Goal: Communication & Community: Answer question/provide support

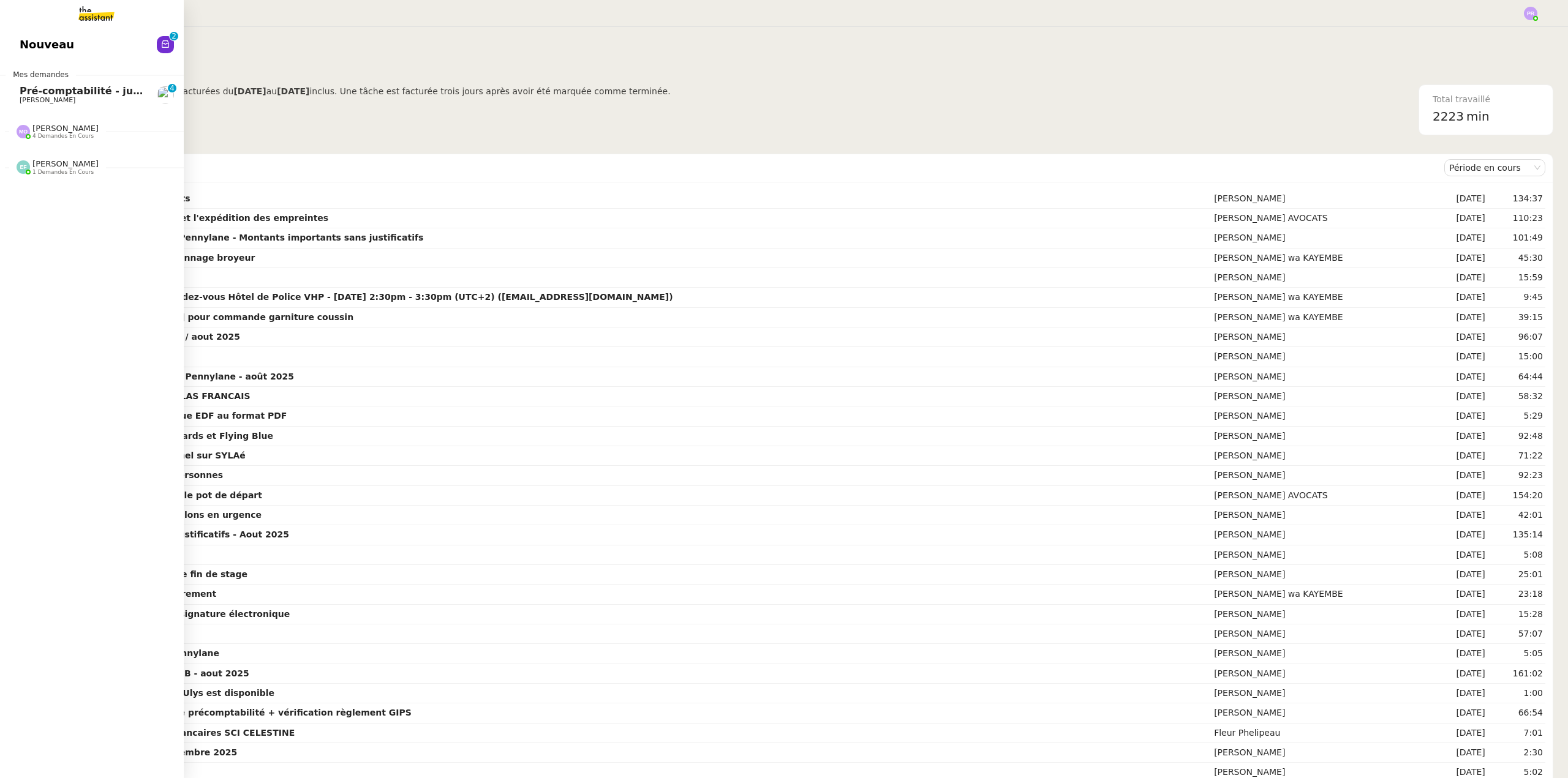
click at [94, 93] on span "Pré-comptabilité - juillet / aout 2025" at bounding box center [120, 91] width 201 height 11
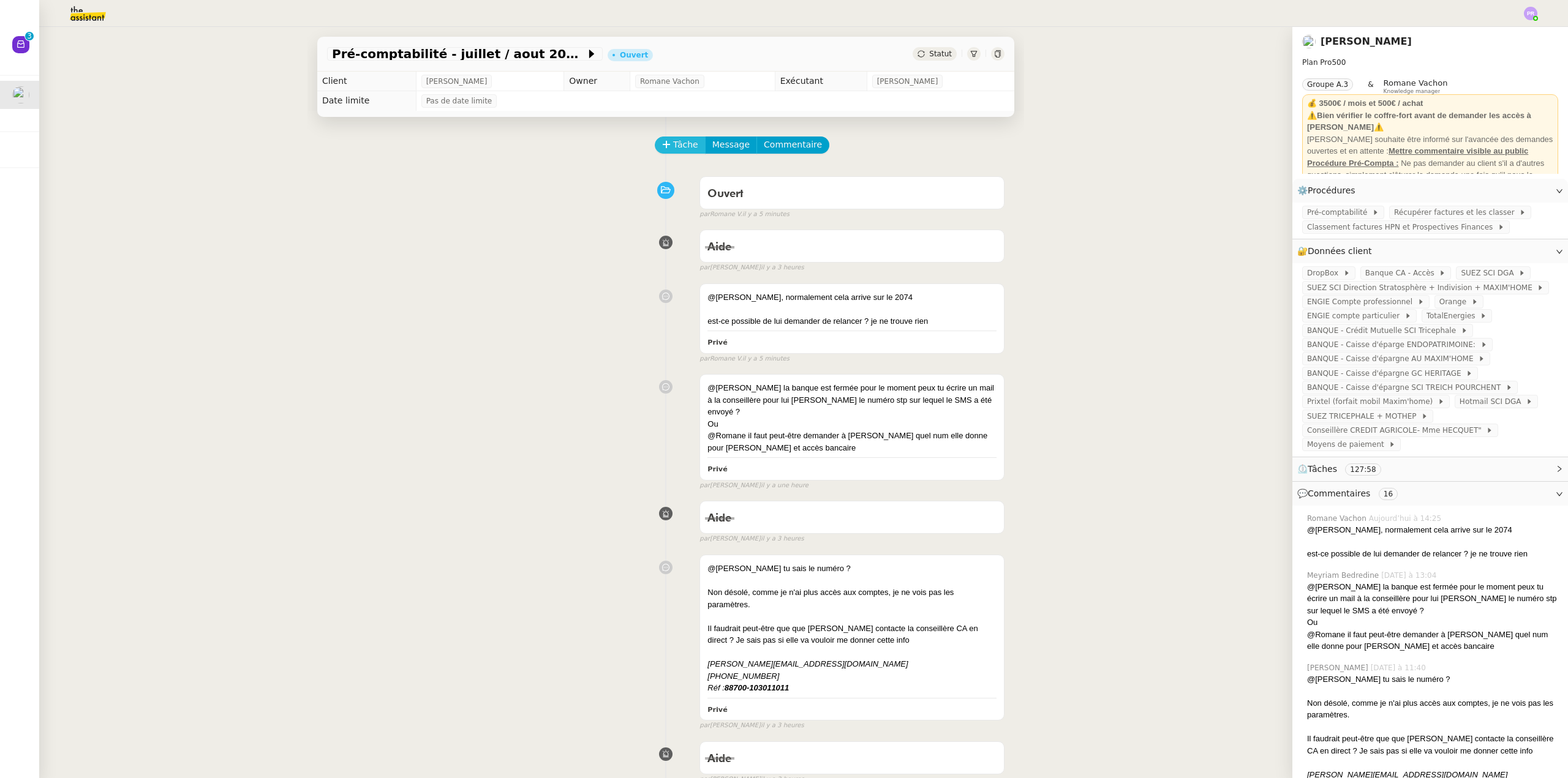
click at [673, 144] on span "Tâche" at bounding box center [685, 145] width 26 height 14
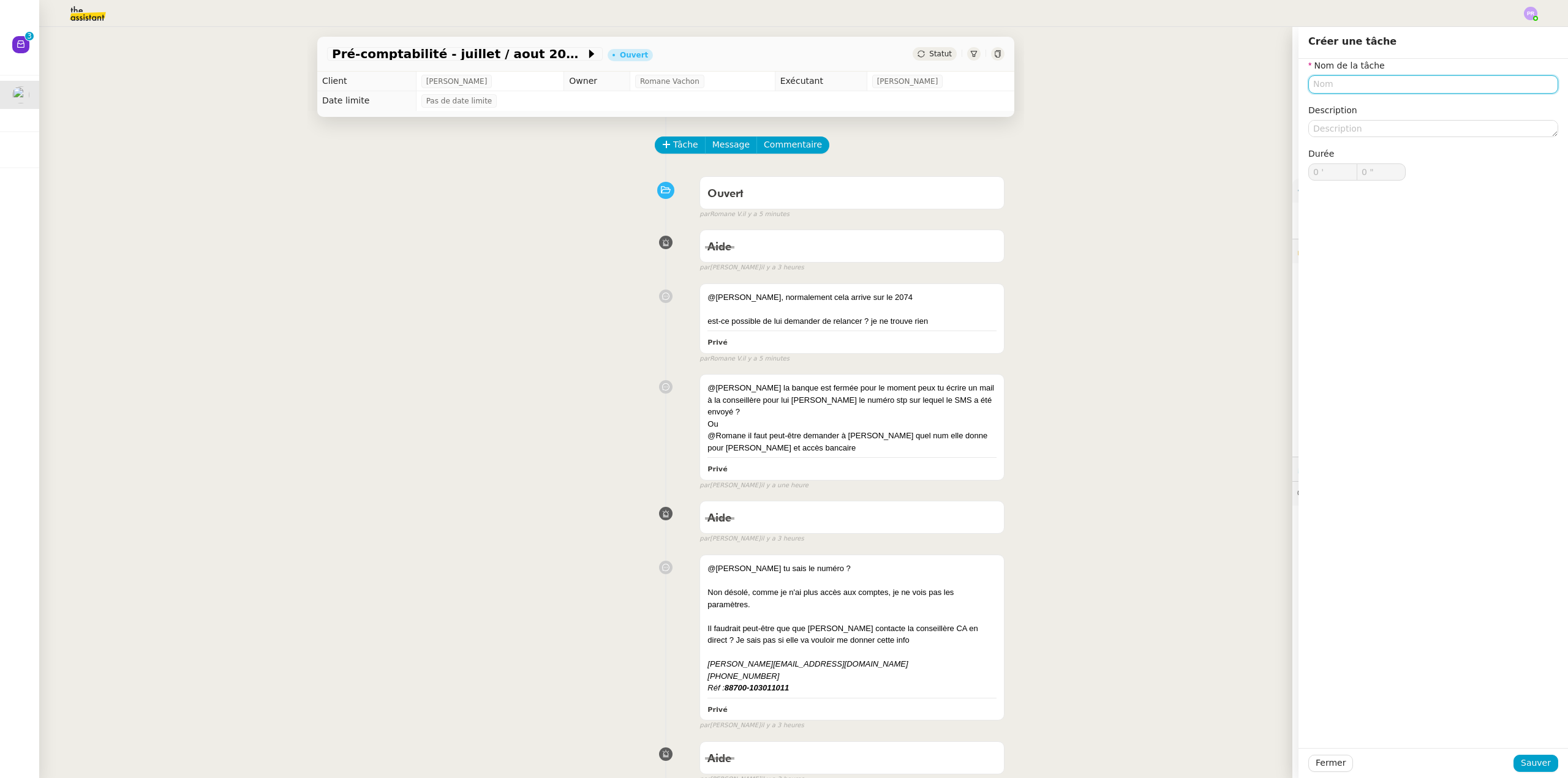
click at [1327, 87] on input "text" at bounding box center [1433, 84] width 250 height 18
click at [1346, 145] on div "🔁 Relance" at bounding box center [1426, 142] width 235 height 11
type input "Relance"
click at [1519, 756] on button "Sauver" at bounding box center [1535, 764] width 45 height 18
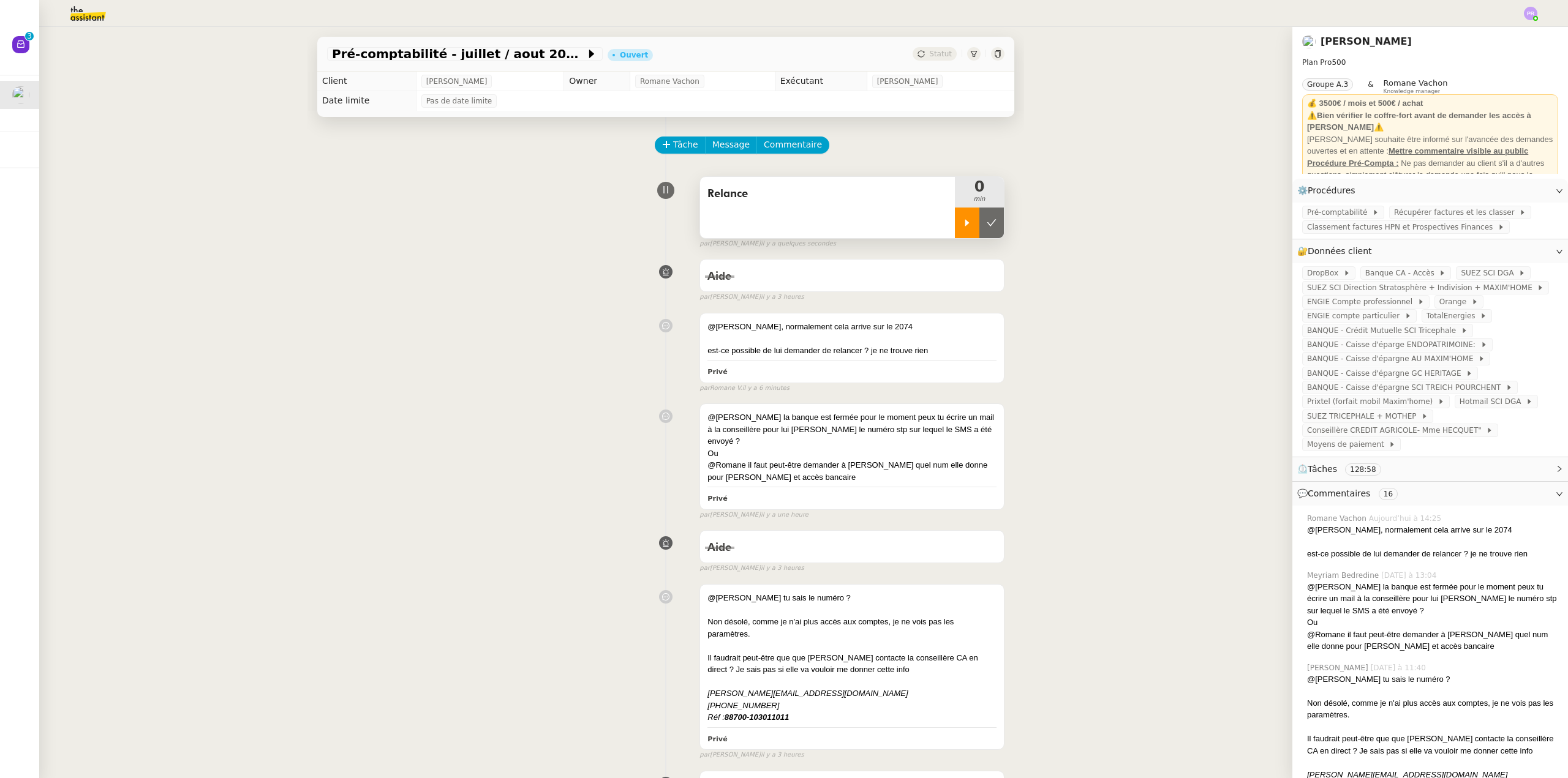
click at [962, 222] on icon at bounding box center [966, 222] width 10 height 10
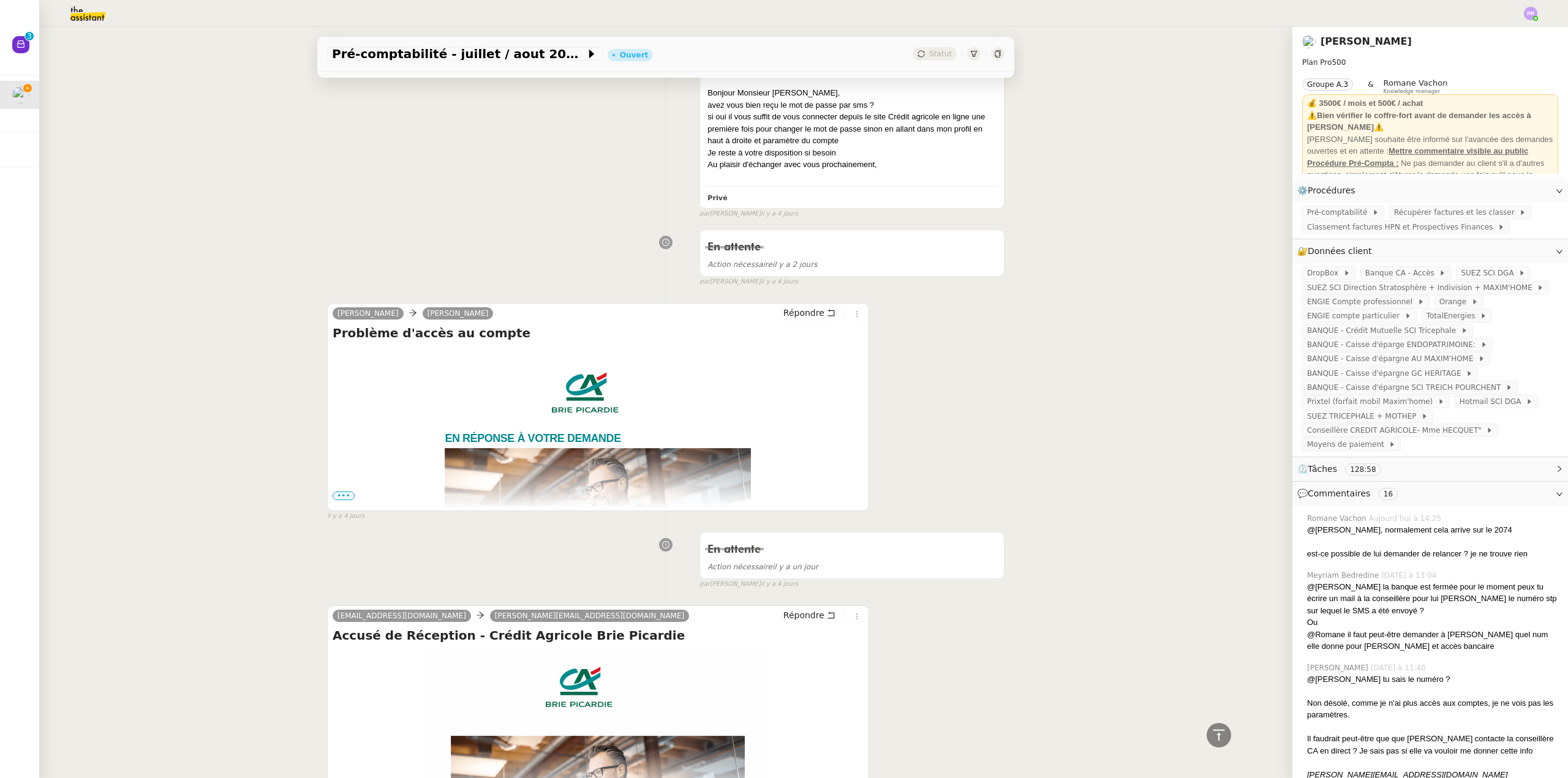
scroll to position [1592, 0]
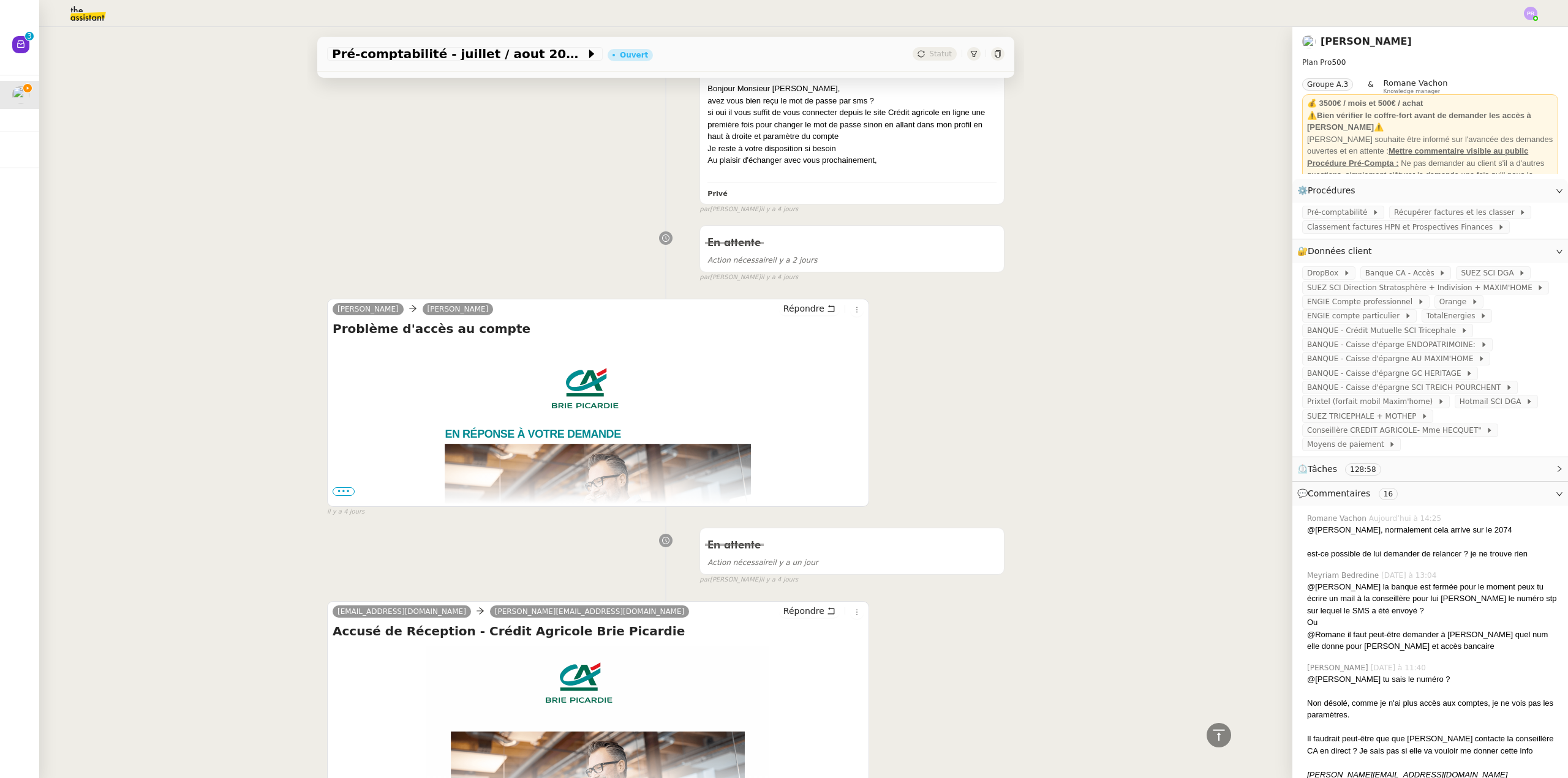
click at [336, 487] on span "•••" at bounding box center [343, 491] width 22 height 9
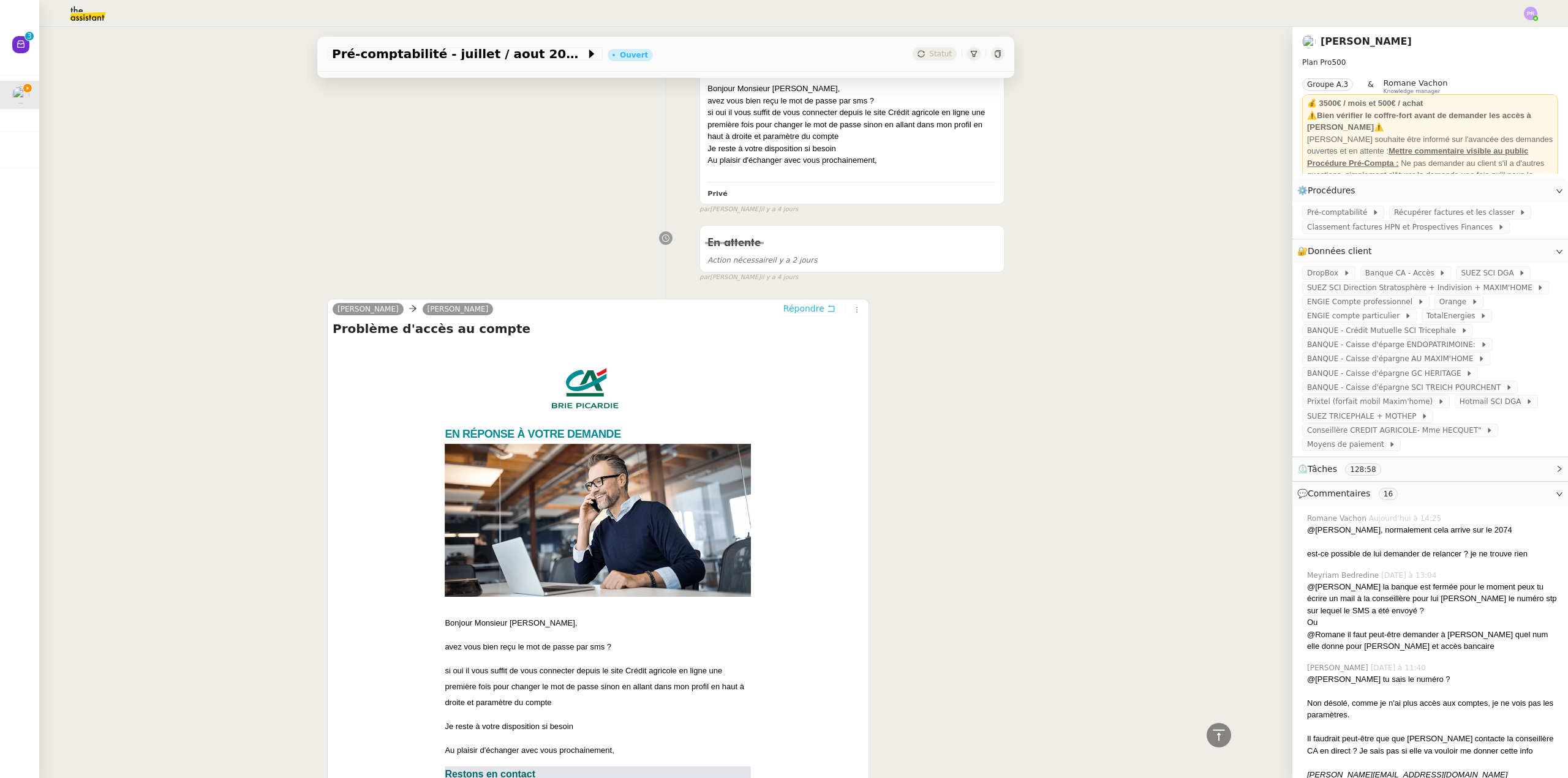
click at [800, 302] on span "Répondre" at bounding box center [804, 309] width 41 height 12
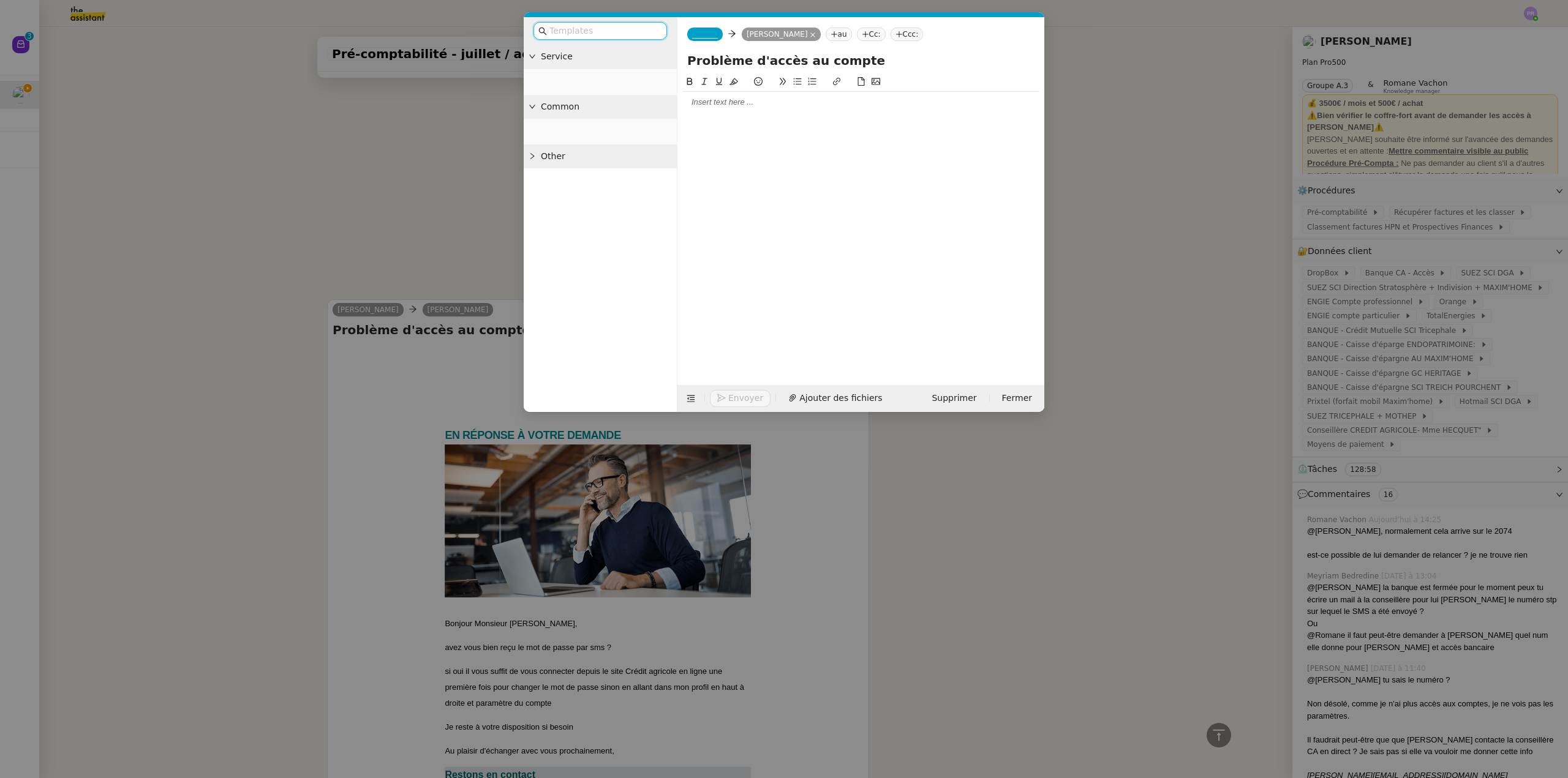
scroll to position [1686, 0]
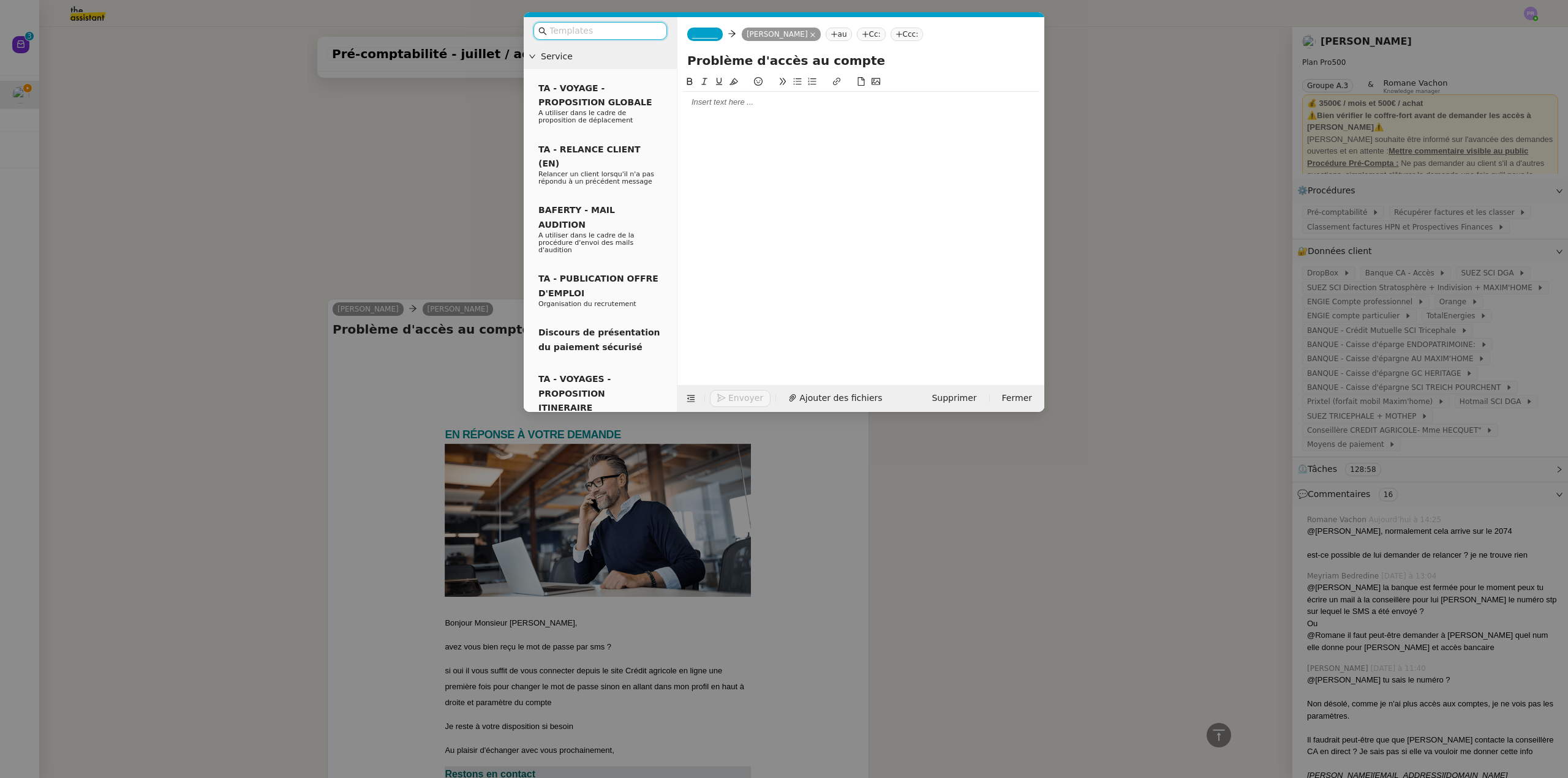
click at [740, 103] on div at bounding box center [861, 102] width 357 height 11
click at [695, 125] on div "JE suis navré mais je n'ai rien reçu." at bounding box center [861, 125] width 357 height 11
click at [737, 126] on div "Je suis navré mais je n'ai rien reçu." at bounding box center [861, 125] width 357 height 11
click at [0, 0] on lt-span ", mais" at bounding box center [0, 0] width 0 height 0
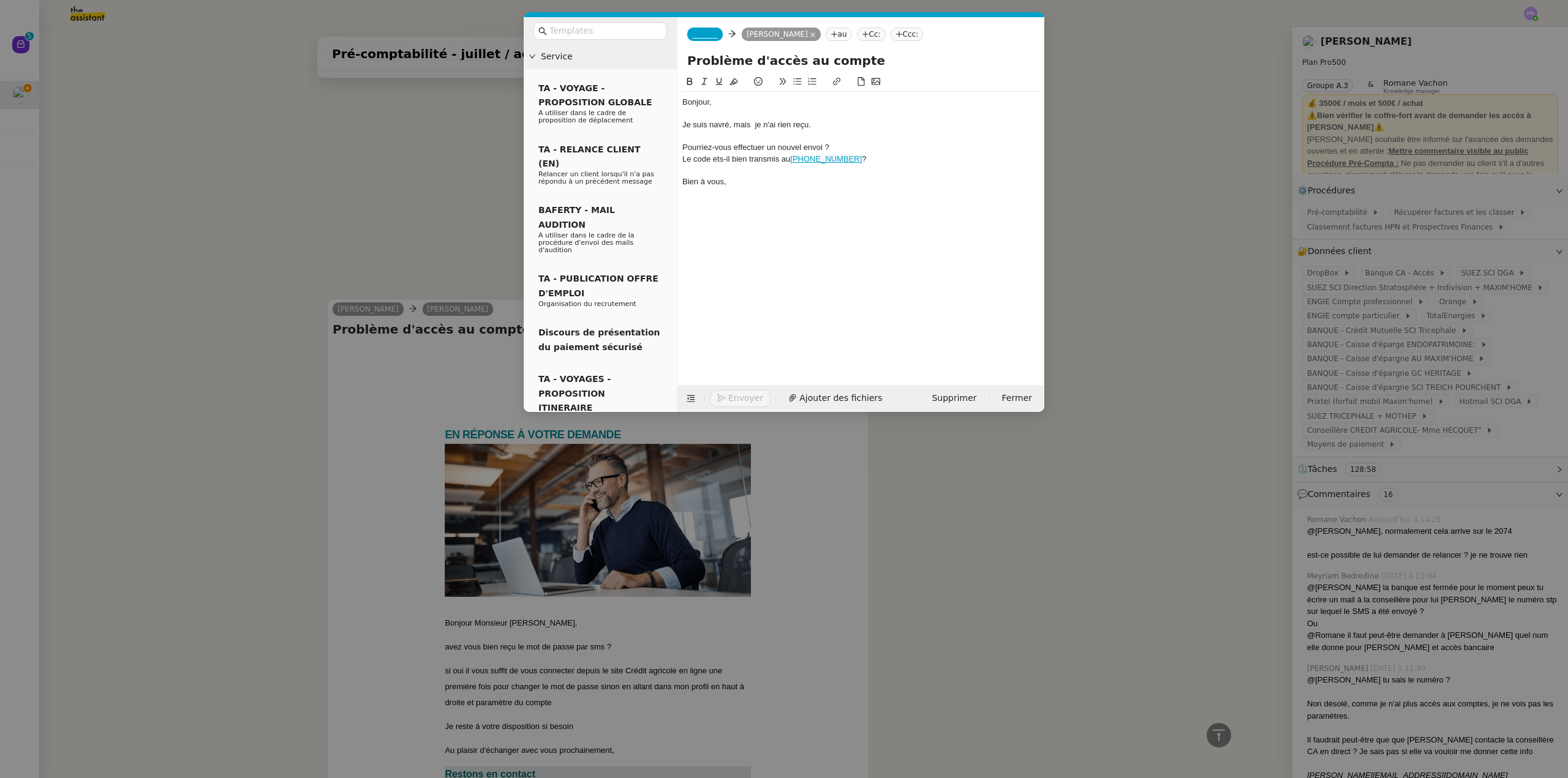
click at [449, 266] on nz-modal-container "Service TA - VOYAGE - PROPOSITION GLOBALE A utiliser dans le cadre de propositi…" at bounding box center [784, 389] width 1568 height 778
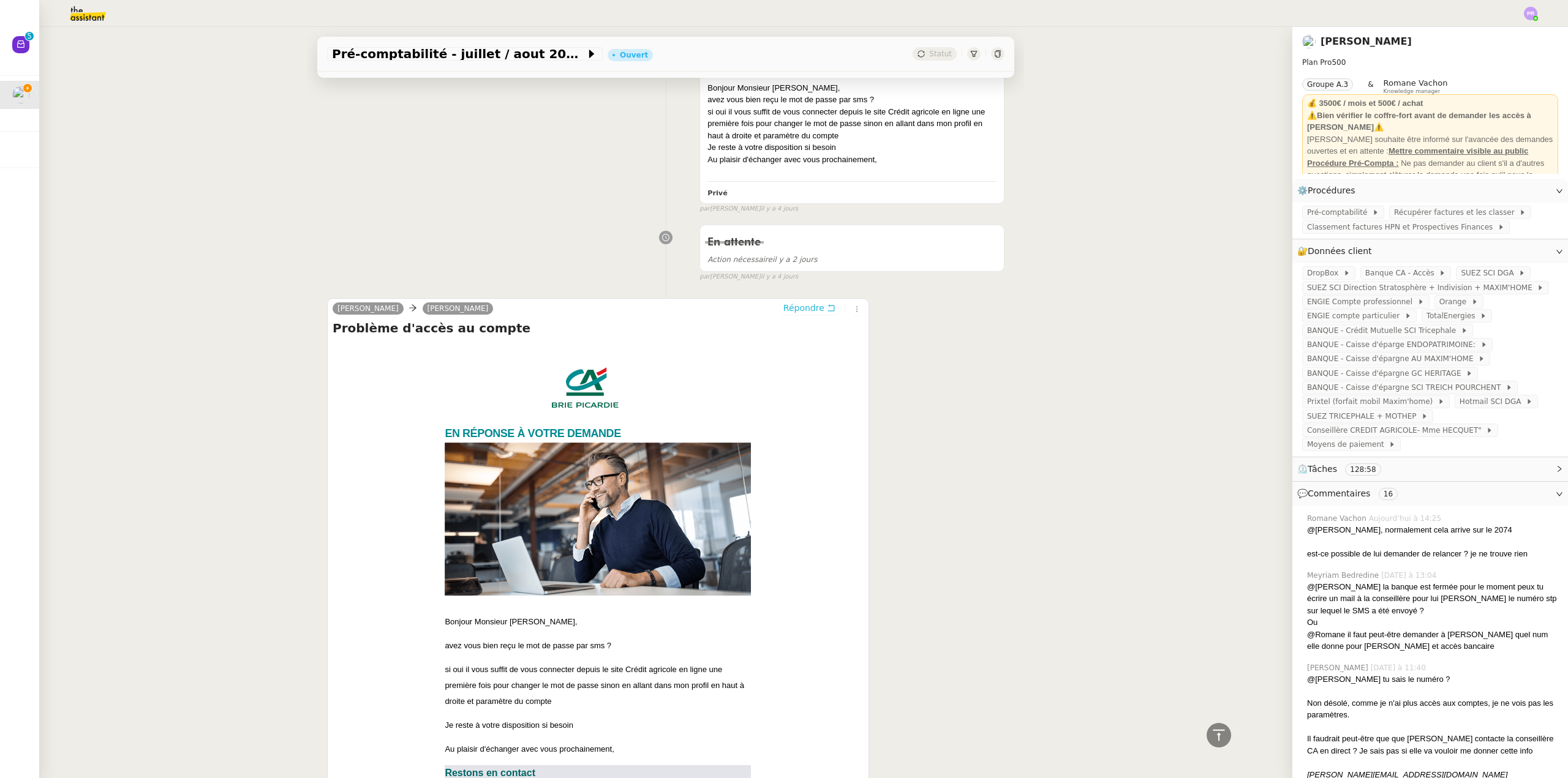
scroll to position [1780, 0]
copy div "[PERSON_NAME][EMAIL_ADDRESS][DOMAIN_NAME]"
drag, startPoint x: 397, startPoint y: 272, endPoint x: 616, endPoint y: 266, distance: 219.1
click at [510, 274] on div "[PERSON_NAME][EMAIL_ADDRESS][DOMAIN_NAME]" at bounding box center [480, 265] width 178 height 36
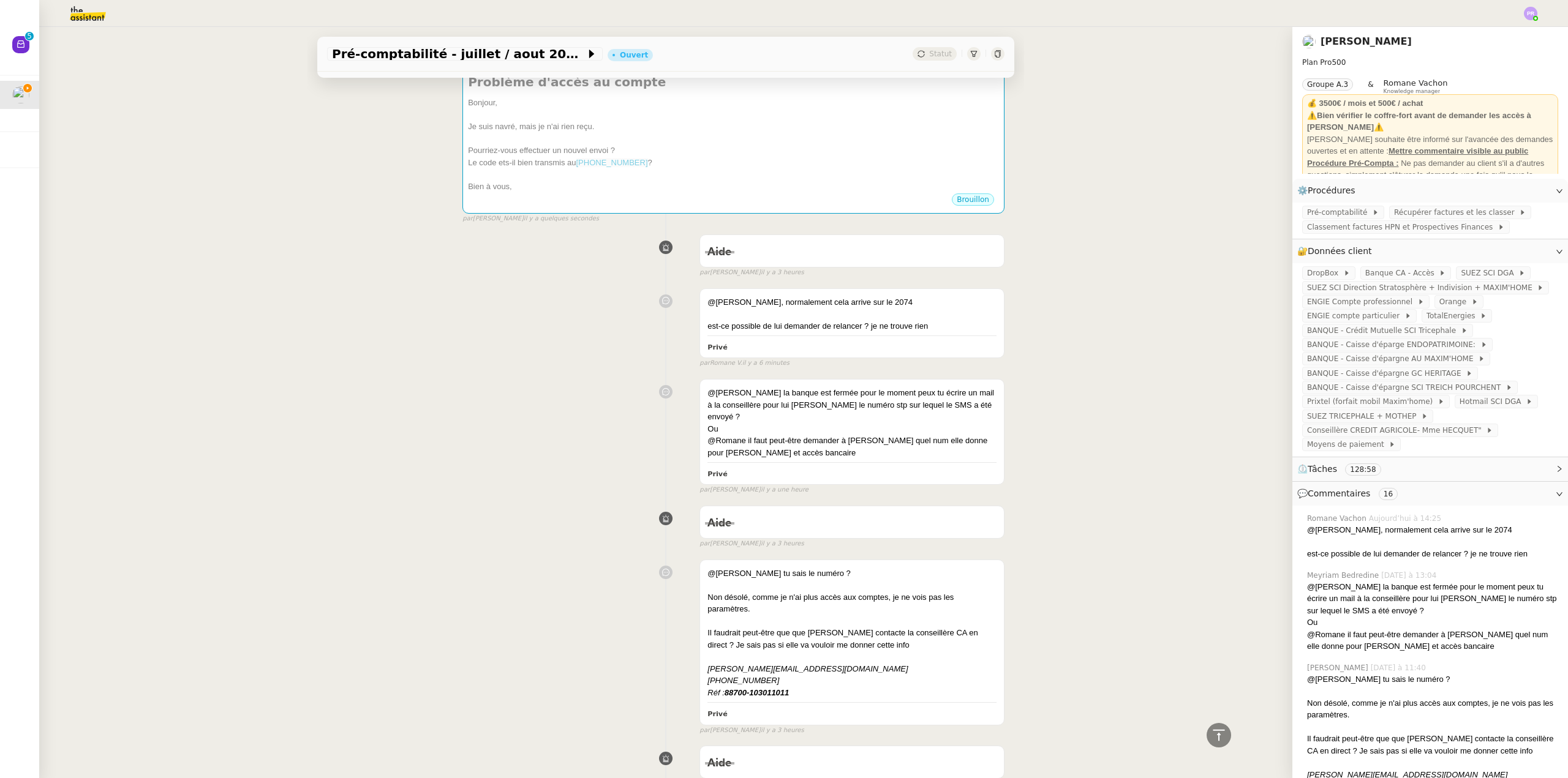
scroll to position [0, 0]
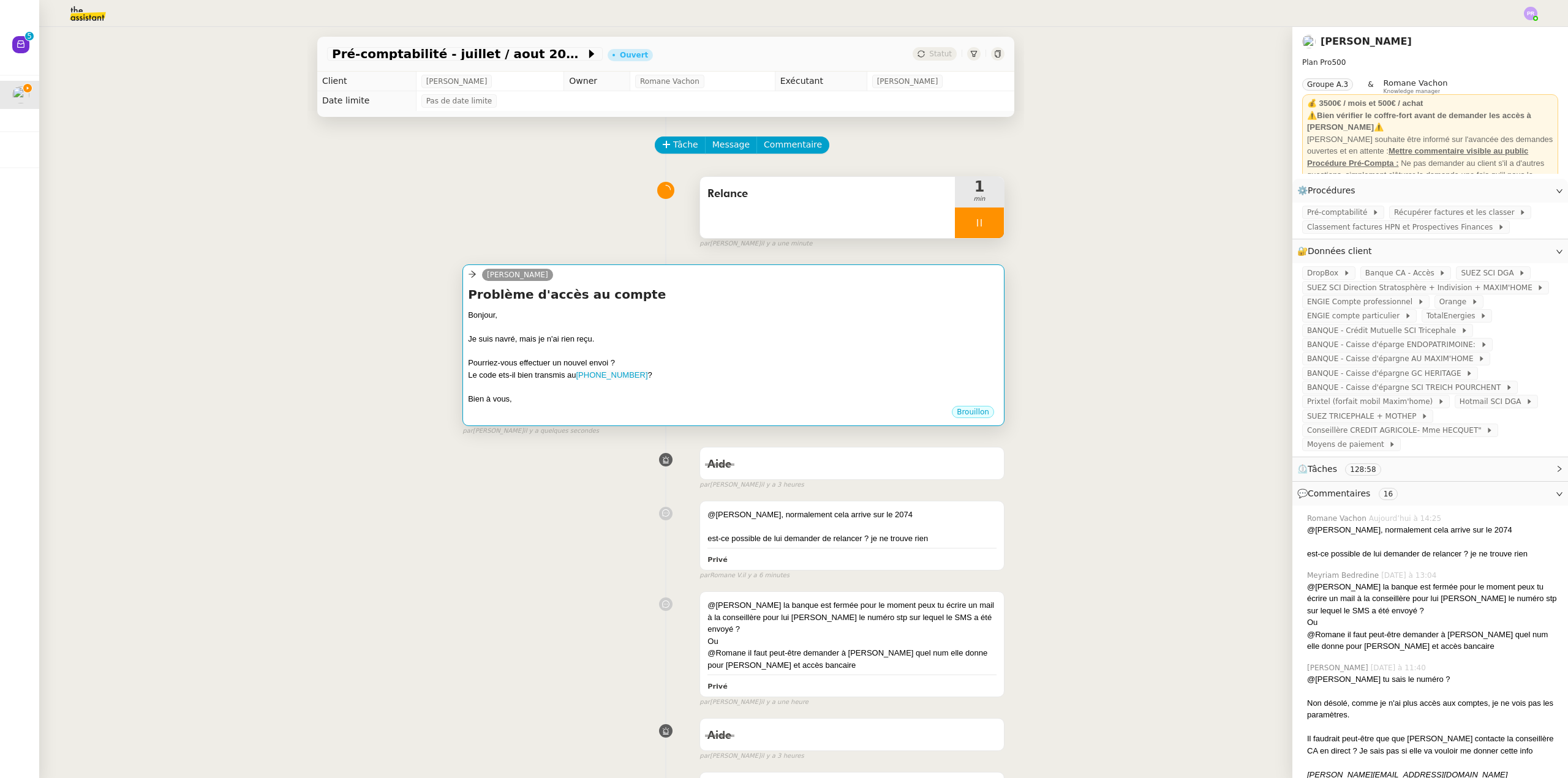
click at [735, 311] on div "Bonjour," at bounding box center [733, 316] width 531 height 12
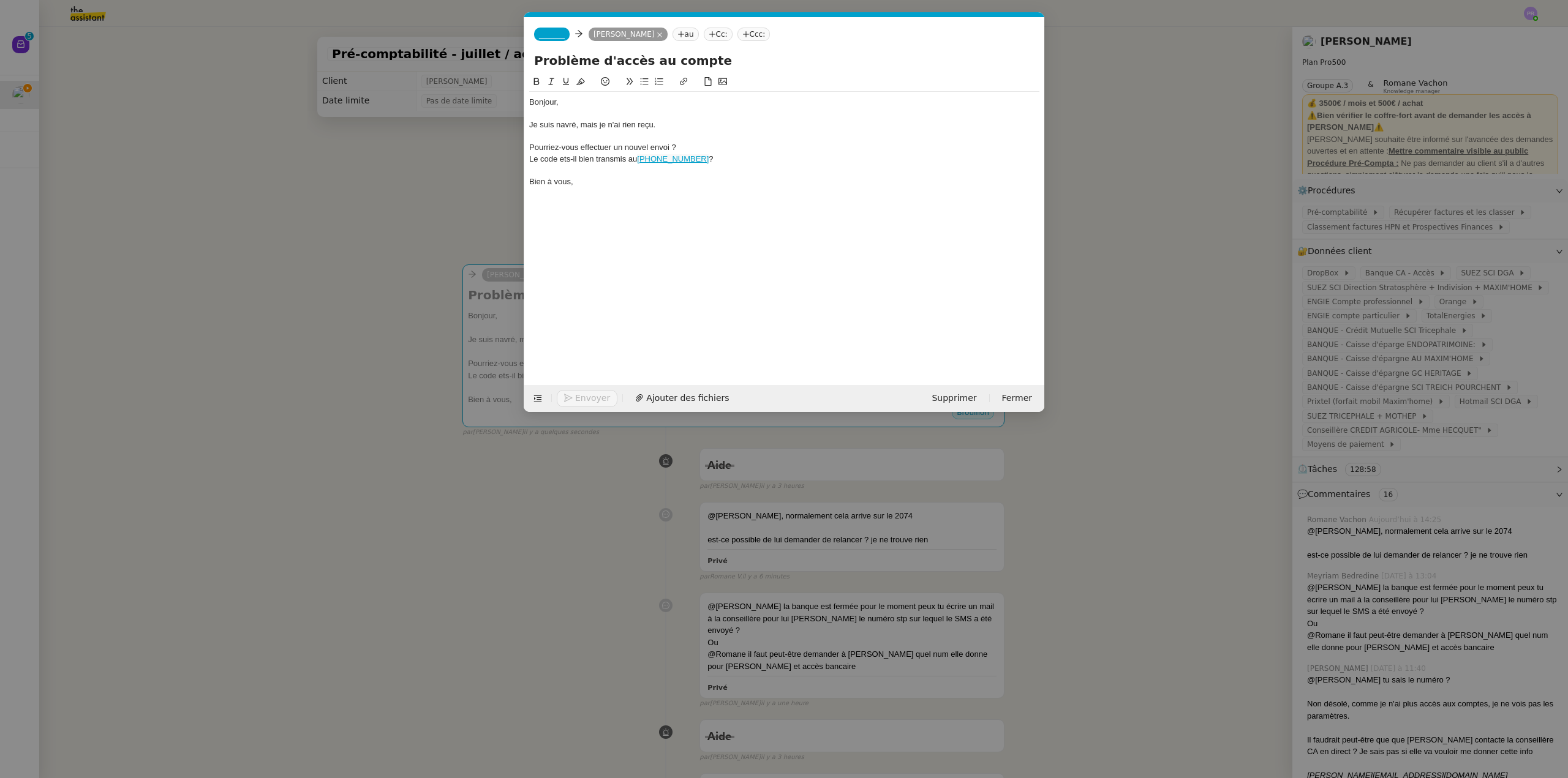
scroll to position [0, 26]
click at [556, 33] on span "_______" at bounding box center [551, 34] width 26 height 9
paste input "[PERSON_NAME][EMAIL_ADDRESS][DOMAIN_NAME]"
type input "[PERSON_NAME][EMAIL_ADDRESS][DOMAIN_NAME]"
click at [574, 54] on span "[PERSON_NAME][EMAIL_ADDRESS][DOMAIN_NAME]" at bounding box center [649, 54] width 221 height 10
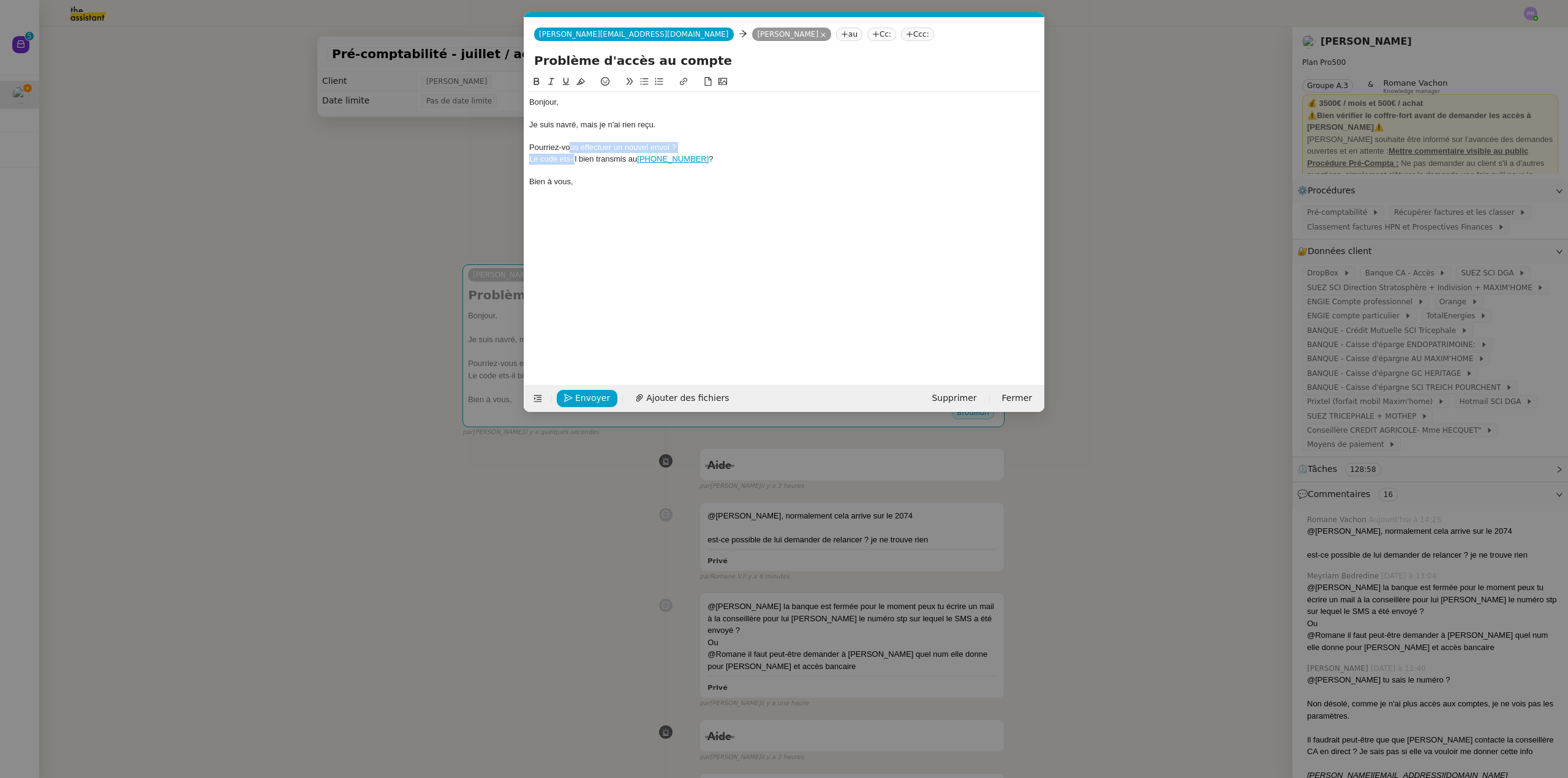
drag, startPoint x: 573, startPoint y: 146, endPoint x: 574, endPoint y: 162, distance: 16.0
click at [574, 162] on div "Bonjour, Je suis navré, mais je n'ai rien reçu. Pourriez-vous effectuer un nouv…" at bounding box center [784, 142] width 510 height 100
click at [644, 80] on icon at bounding box center [645, 82] width 8 height 7
click at [702, 115] on div at bounding box center [784, 113] width 510 height 11
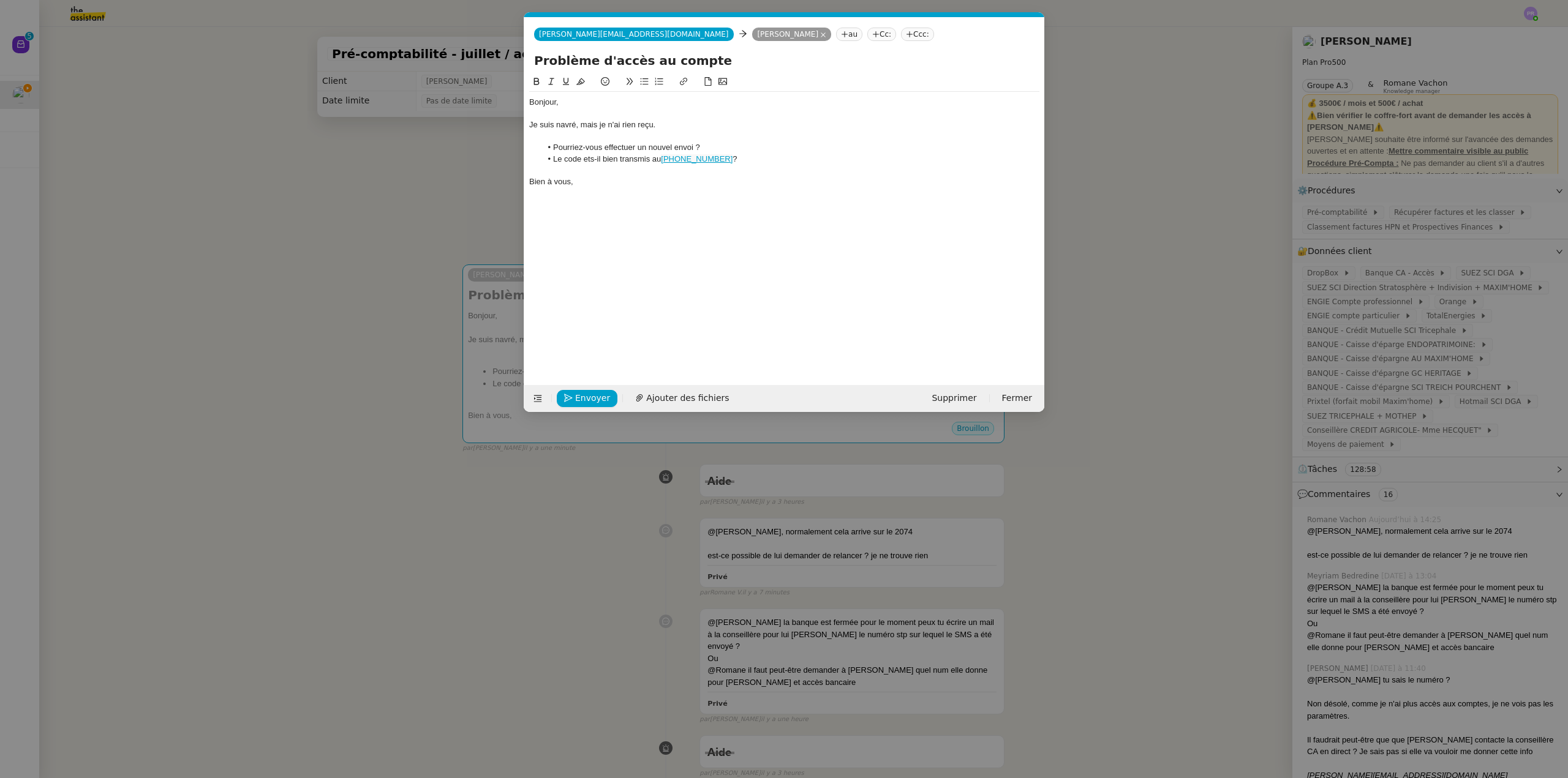
click at [593, 159] on li "Le code ets-il bien transmis au [PHONE_NUMBER] ?" at bounding box center [791, 159] width 499 height 11
click at [0, 0] on lt-strong "est" at bounding box center [0, 0] width 0 height 0
drag, startPoint x: 748, startPoint y: 158, endPoint x: 537, endPoint y: 153, distance: 211.1
click at [538, 163] on ul "Pourriez-vous effectuer un nouvel envoi ? Le code est-il bien transmis au [PHON…" at bounding box center [784, 154] width 510 height 23
click at [579, 80] on icon at bounding box center [580, 82] width 9 height 9
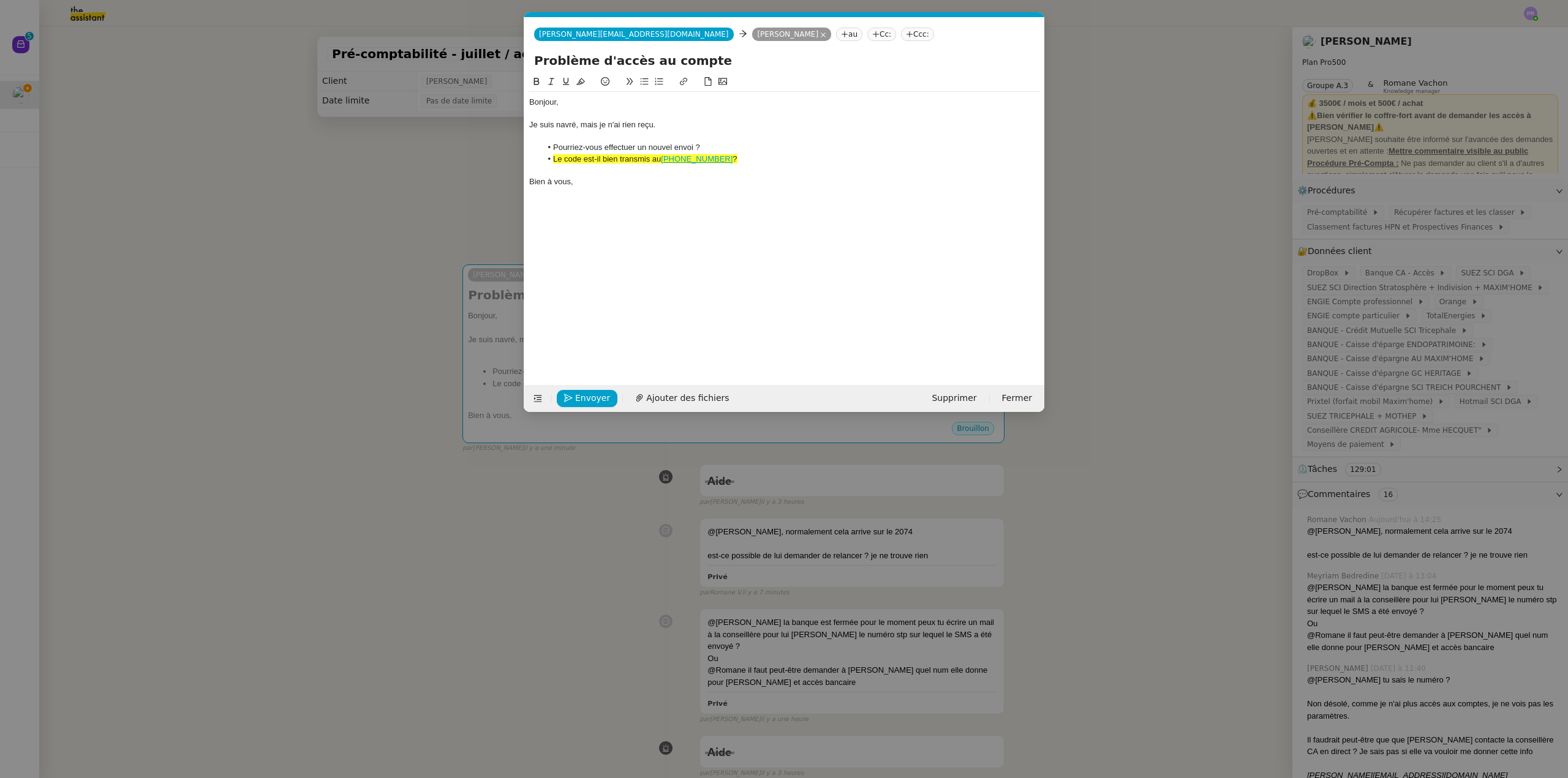
click at [602, 100] on div "Bonjour," at bounding box center [784, 102] width 510 height 11
drag, startPoint x: 689, startPoint y: 163, endPoint x: 546, endPoint y: 162, distance: 143.0
click at [546, 162] on li "Le code est-il bien transmis au [PHONE_NUMBER] ?" at bounding box center [791, 159] width 499 height 11
click at [578, 82] on icon at bounding box center [580, 82] width 9 height 9
click at [681, 131] on div at bounding box center [784, 136] width 510 height 11
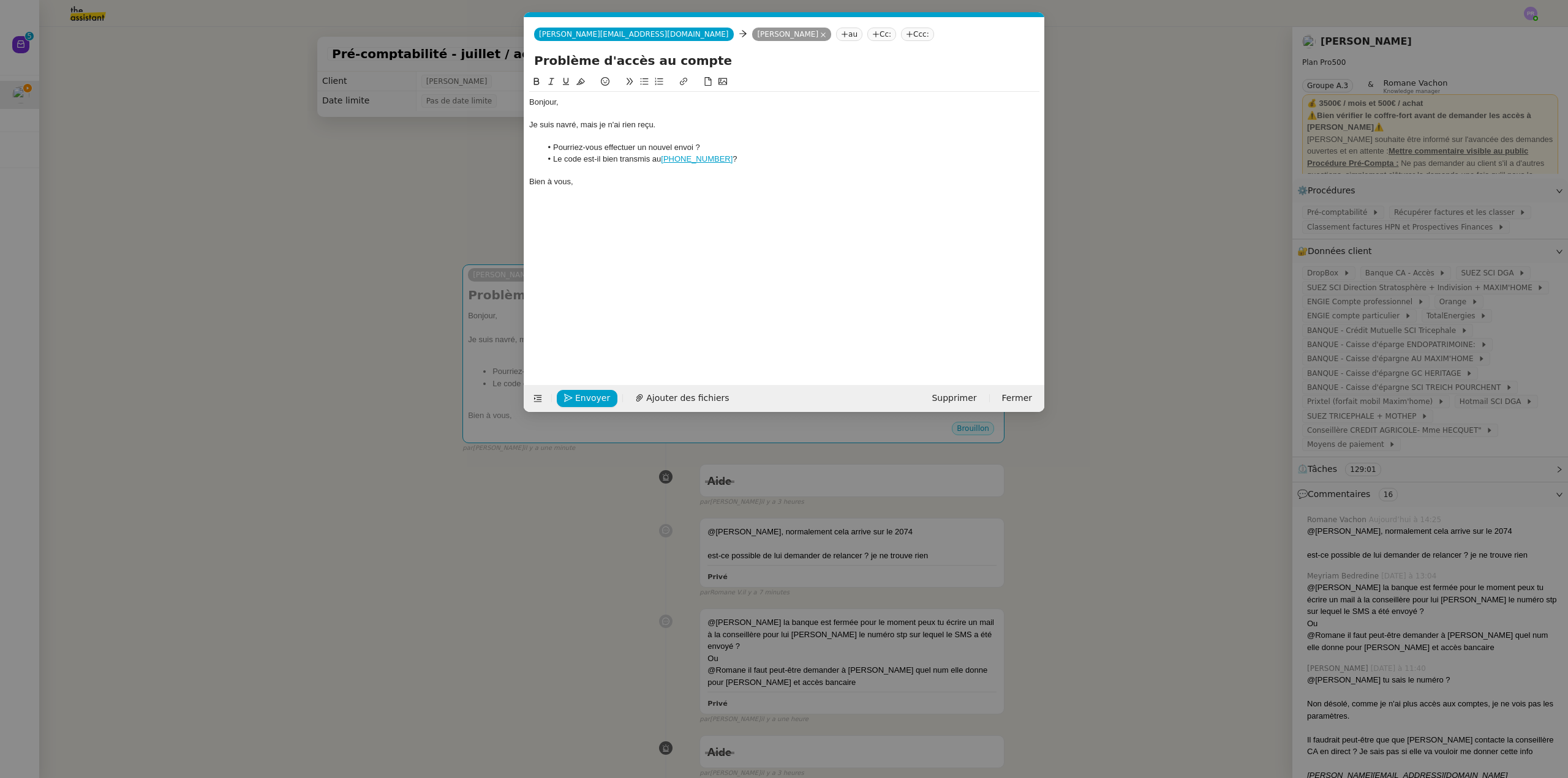
click at [705, 158] on link "[PHONE_NUMBER]" at bounding box center [696, 159] width 71 height 9
click at [769, 178] on link at bounding box center [780, 181] width 34 height 9
drag, startPoint x: 679, startPoint y: 158, endPoint x: 665, endPoint y: 158, distance: 14.0
click at [665, 158] on li "Le code est-il bien transmis au [PHONE_NUMBER] ?" at bounding box center [791, 159] width 499 height 11
click at [594, 397] on span "Envoyer" at bounding box center [593, 398] width 35 height 14
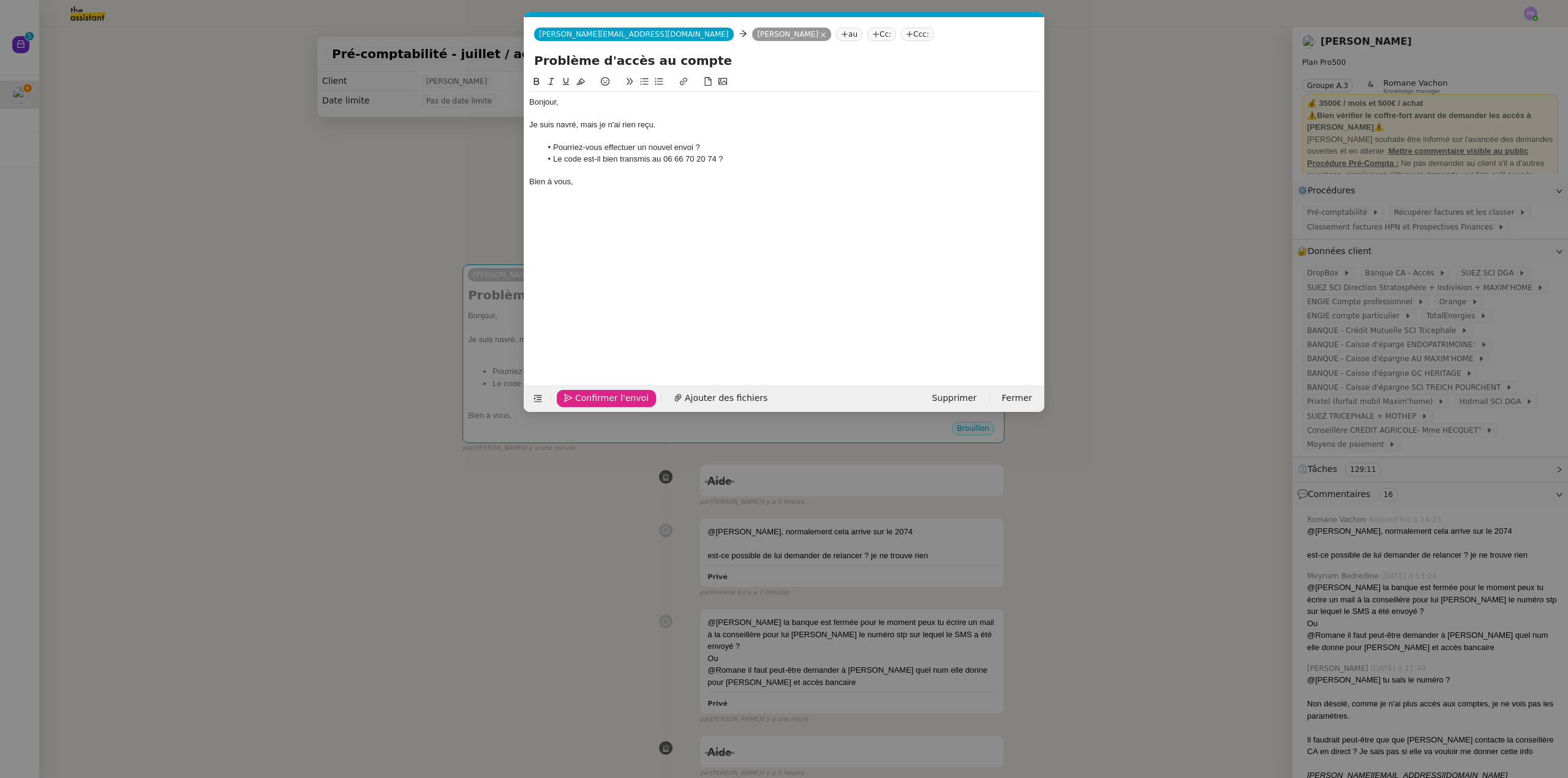
click at [594, 397] on span "Confirmer l'envoi" at bounding box center [612, 398] width 74 height 14
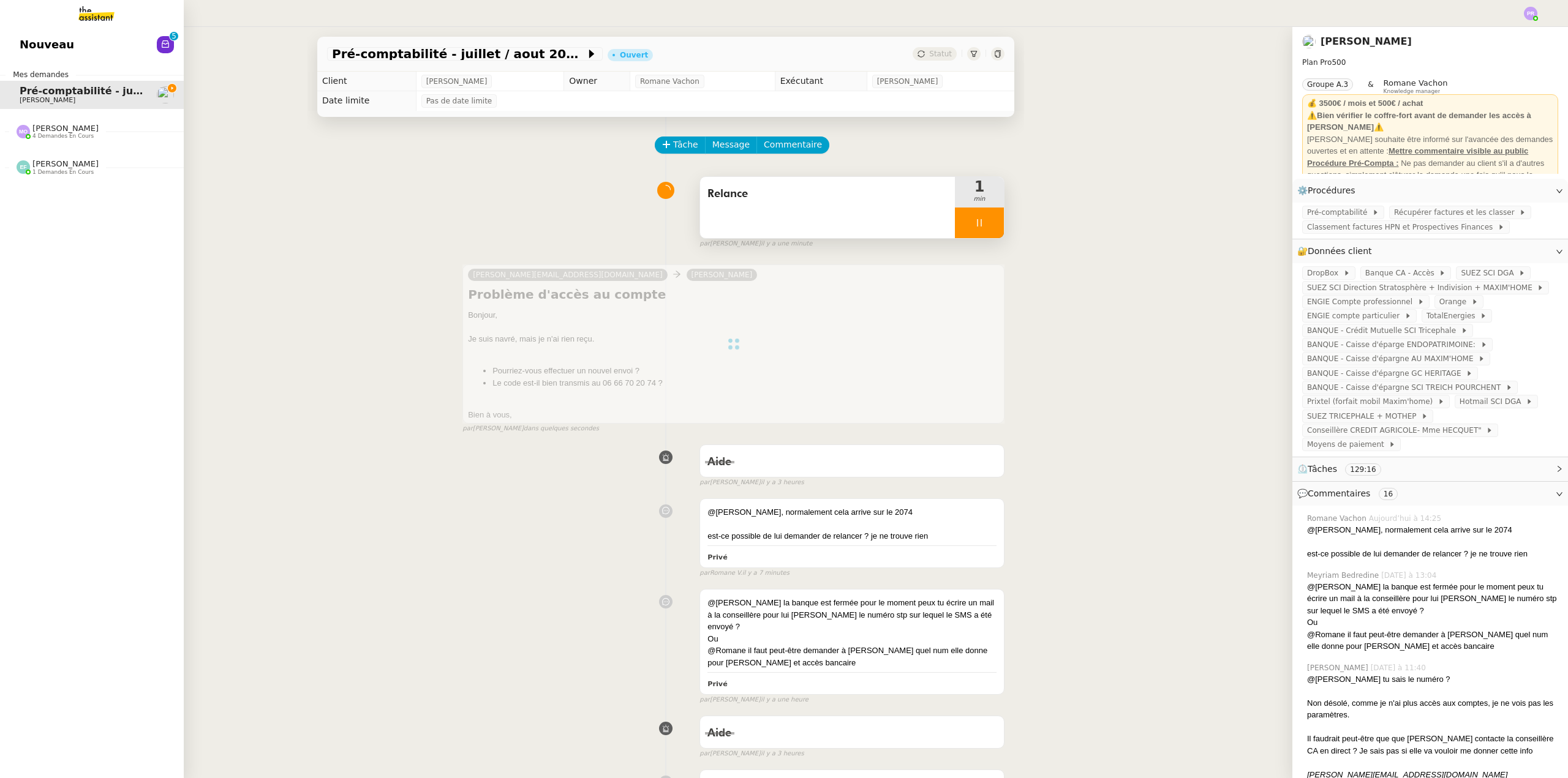
click at [49, 169] on span "1 demandes en cours" at bounding box center [63, 172] width 62 height 7
click at [68, 197] on span "[PERSON_NAME]" at bounding box center [81, 200] width 124 height 7
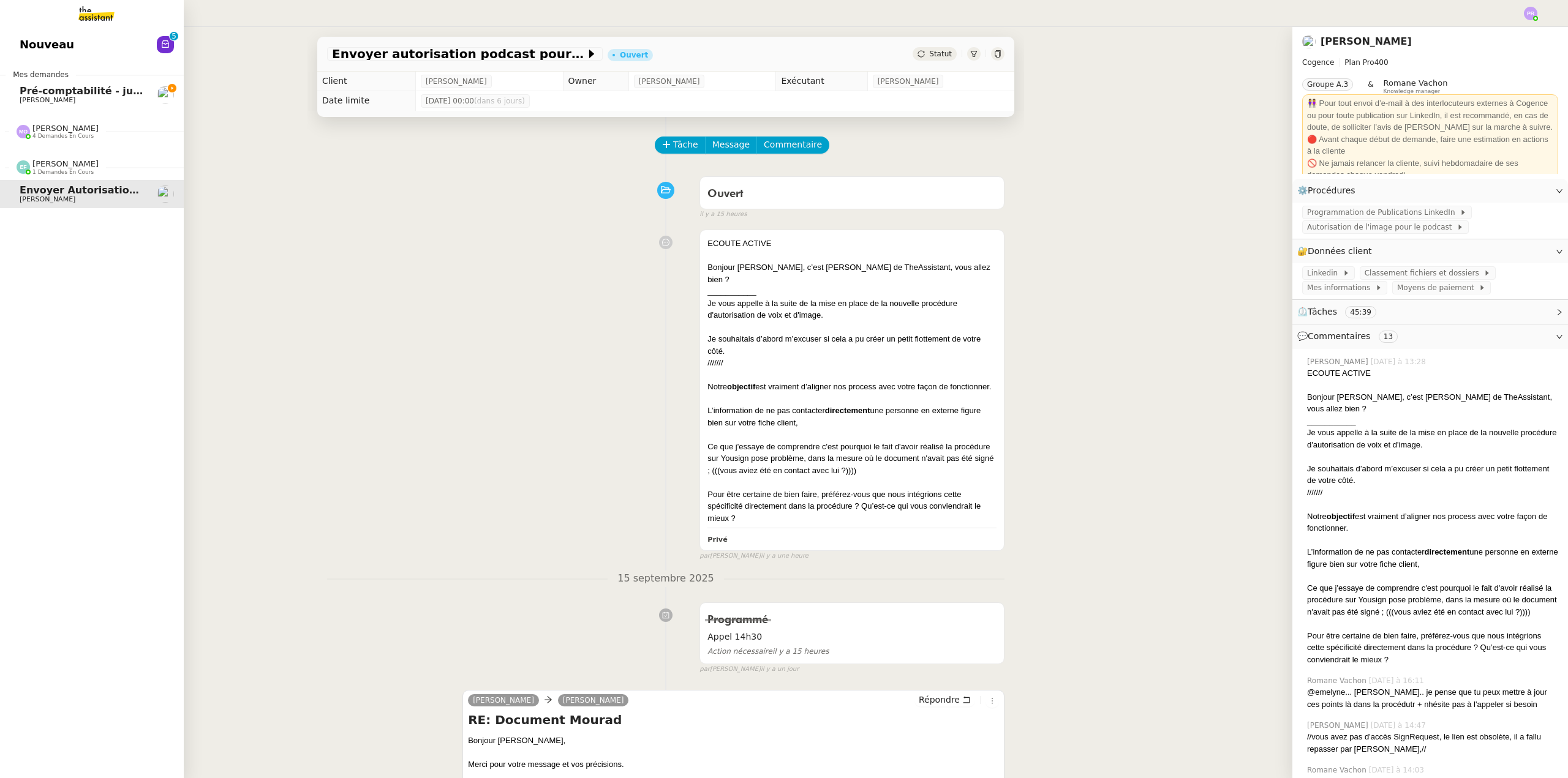
click at [91, 139] on span "[PERSON_NAME] 4 demandes en cours" at bounding box center [57, 132] width 97 height 16
click at [124, 90] on span "Pré-comptabilité - juillet / aout 2025" at bounding box center [120, 91] width 201 height 11
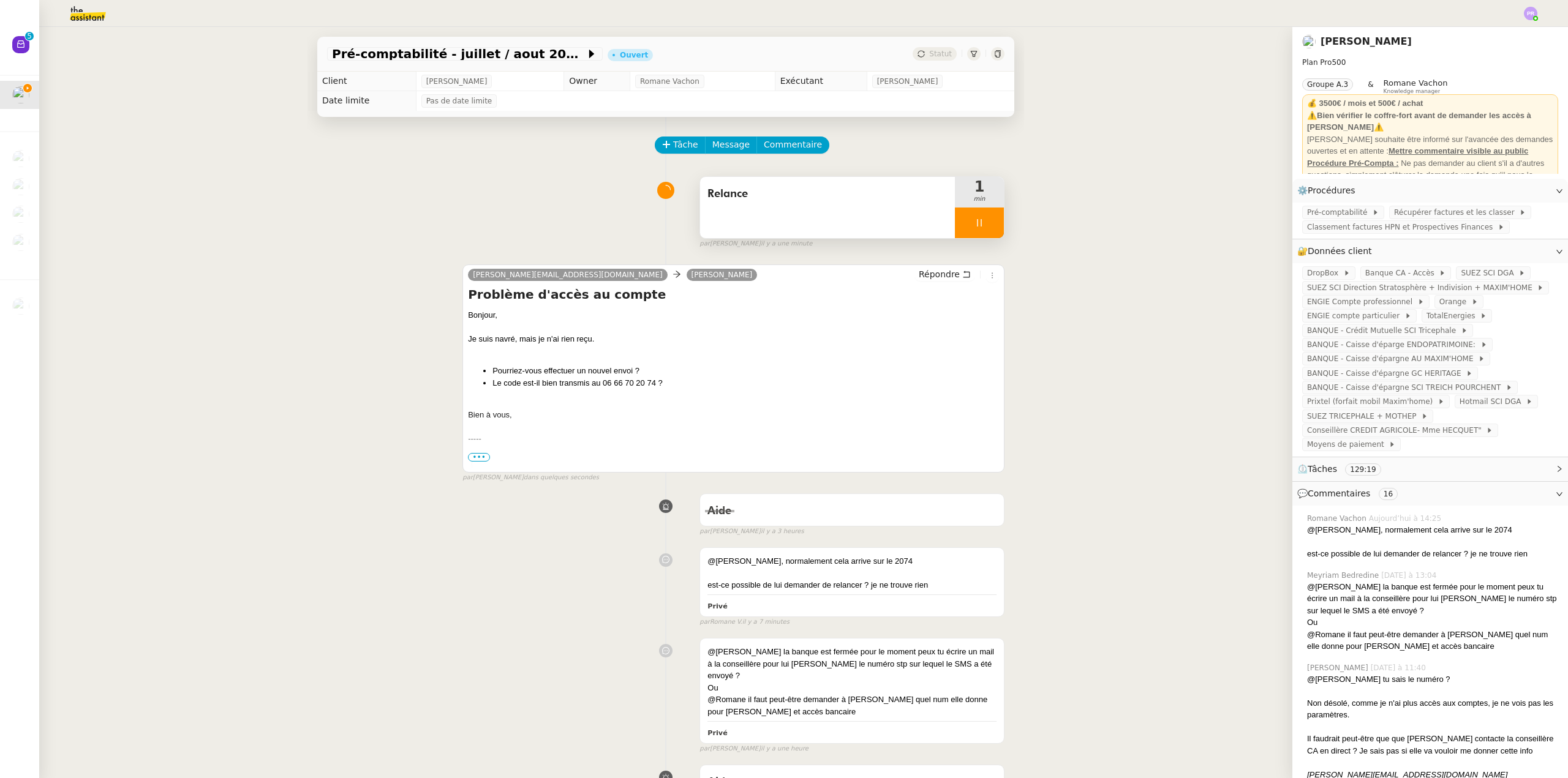
click at [984, 232] on div at bounding box center [980, 222] width 49 height 31
click at [984, 232] on button at bounding box center [992, 222] width 25 height 31
